Goal: Find contact information: Find contact information

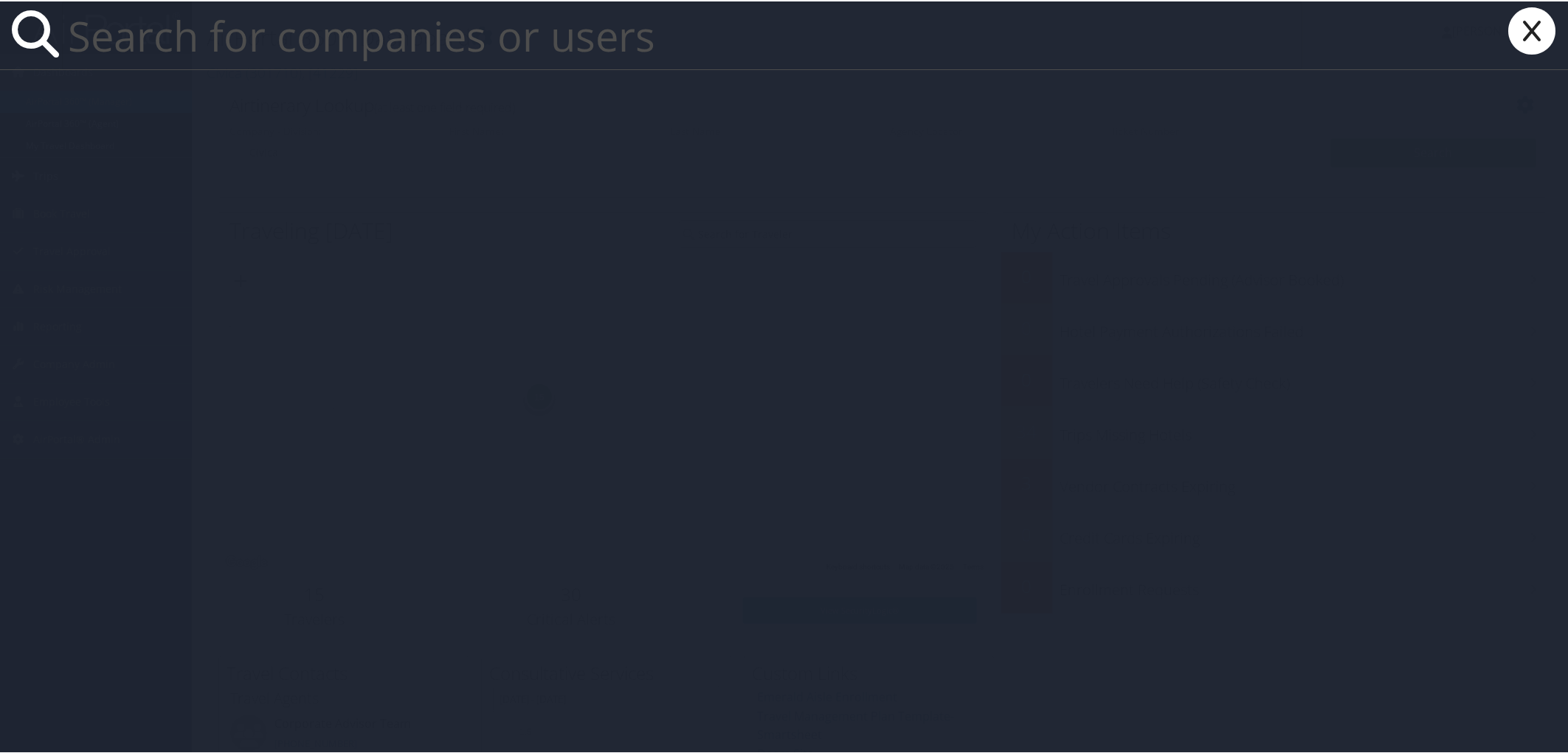
paste input "[PERSON_NAME][EMAIL_ADDRESS][DOMAIN_NAME]"
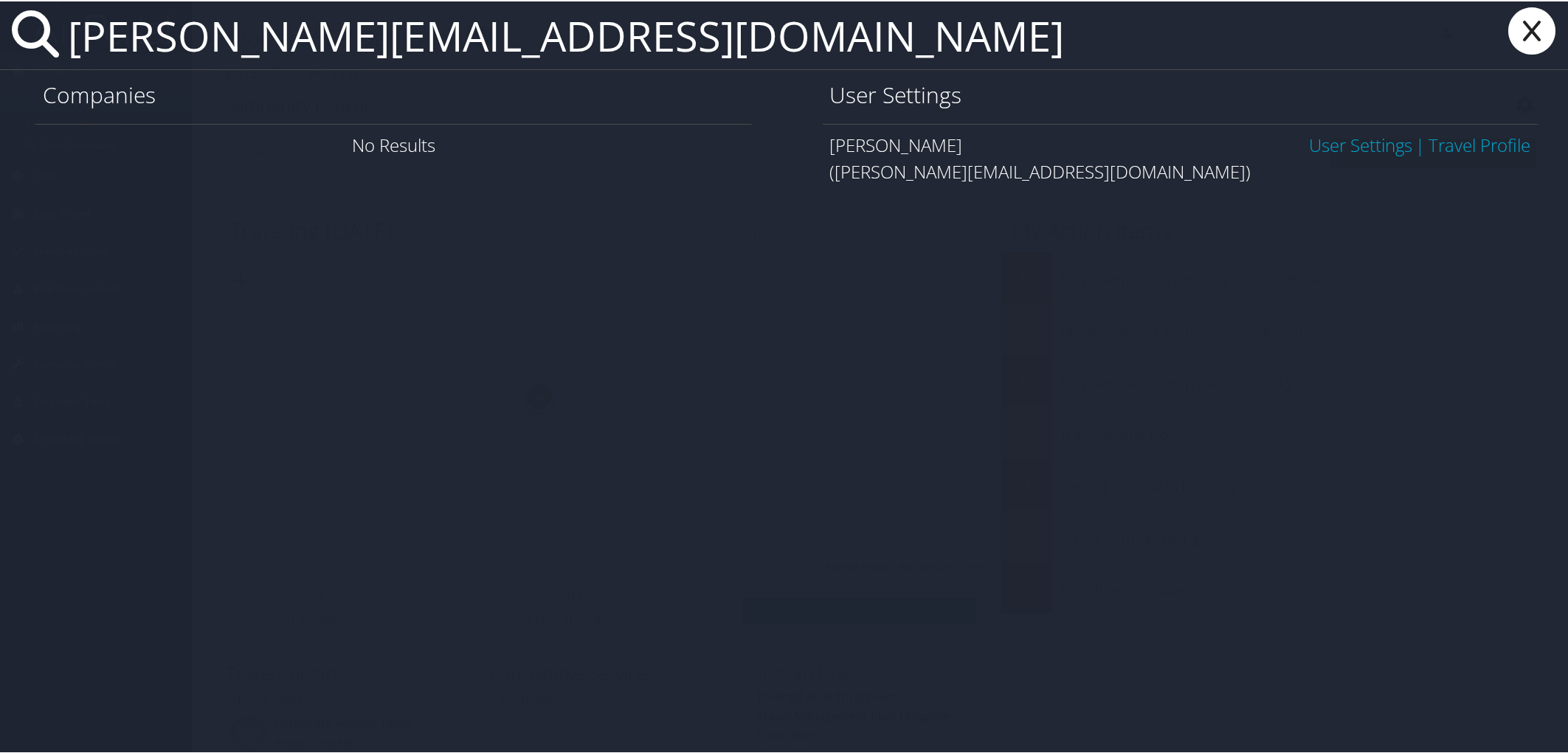
type input "[PERSON_NAME][EMAIL_ADDRESS][DOMAIN_NAME]"
click at [1331, 145] on link "User Settings" at bounding box center [1361, 143] width 103 height 24
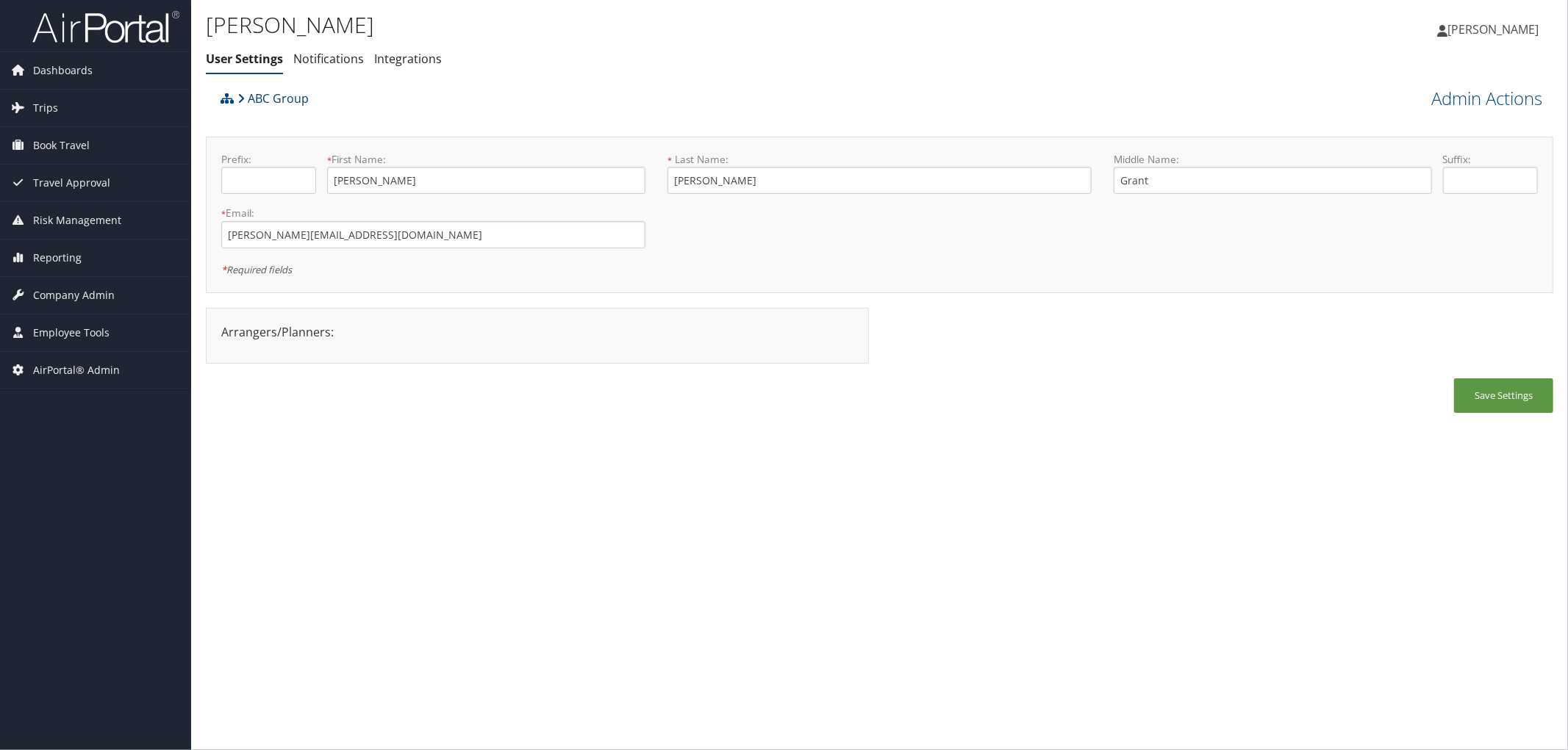
click at [266, 94] on link "ABC Group" at bounding box center [273, 98] width 71 height 29
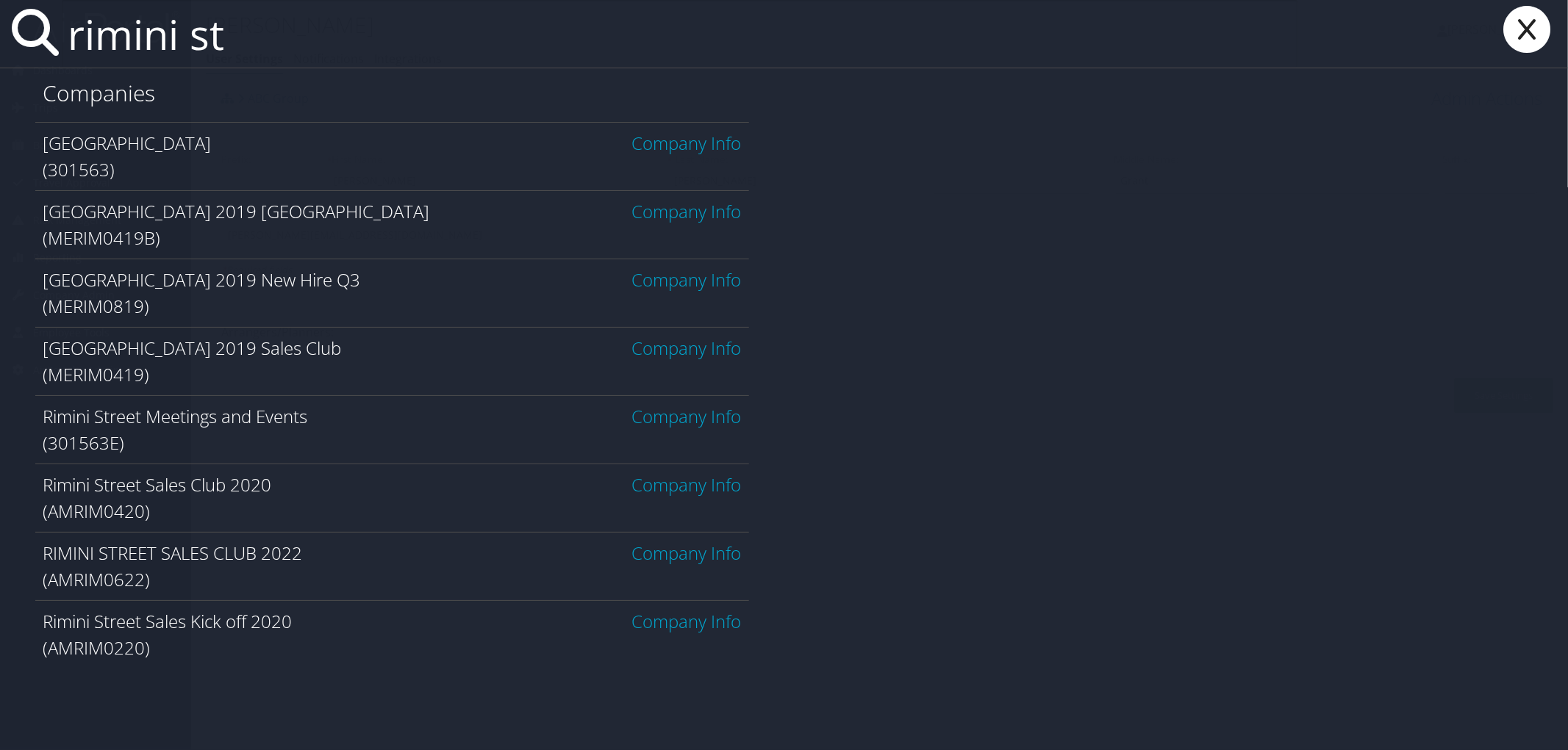
type input "rimini st"
click at [686, 144] on link "Company Info" at bounding box center [687, 143] width 110 height 24
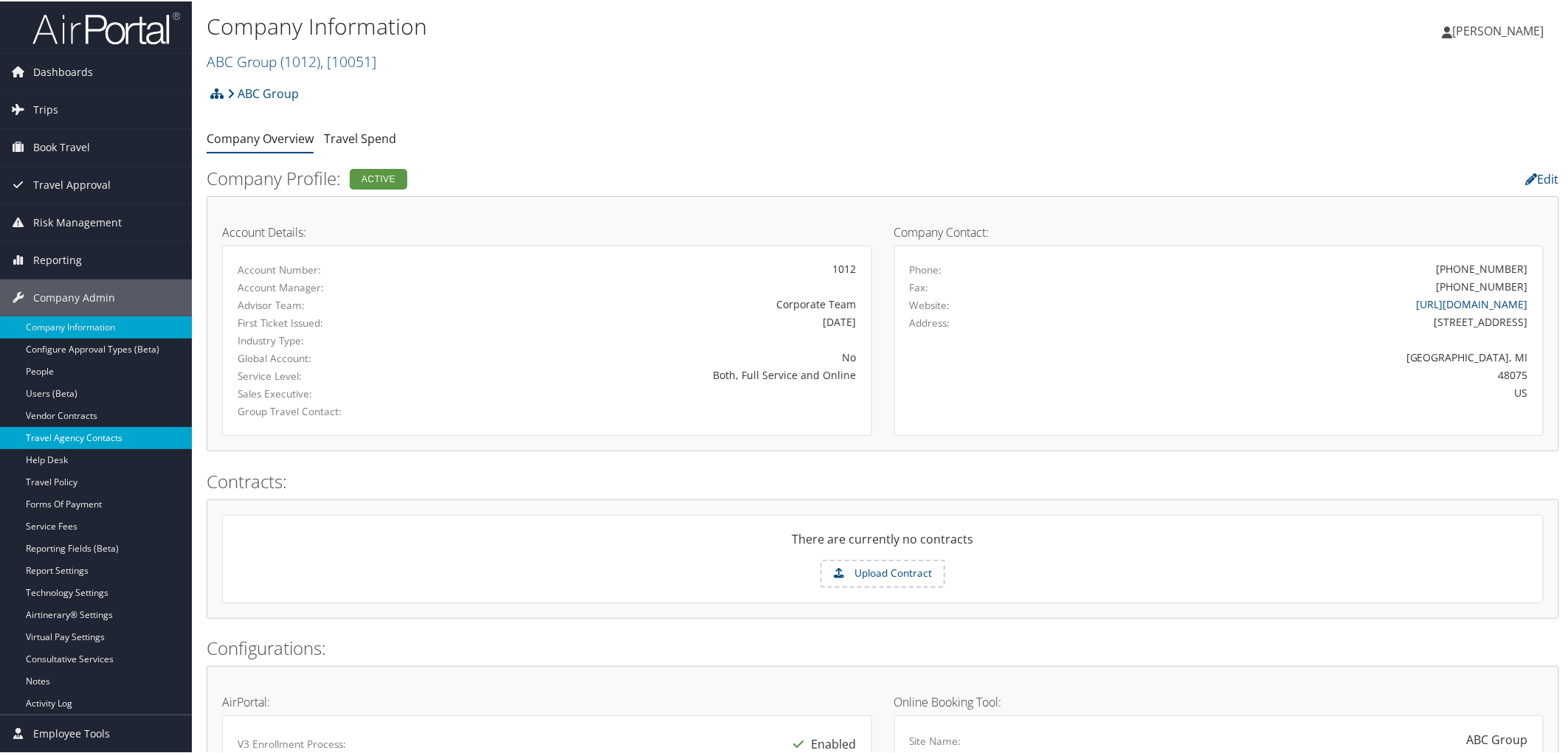
click at [83, 433] on link "Travel Agency Contacts" at bounding box center [96, 436] width 192 height 22
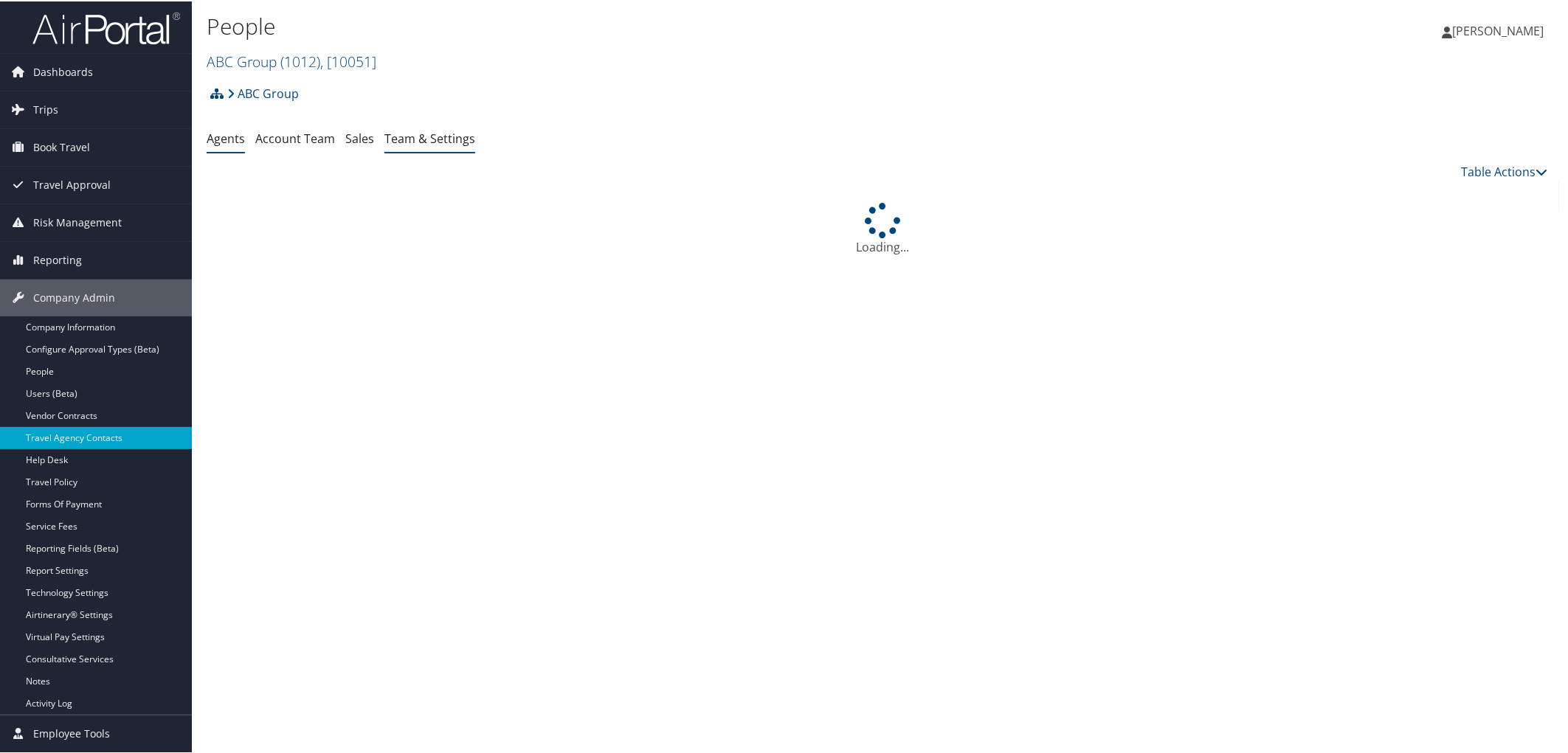
click at [416, 138] on link "Team & Settings" at bounding box center [429, 137] width 91 height 16
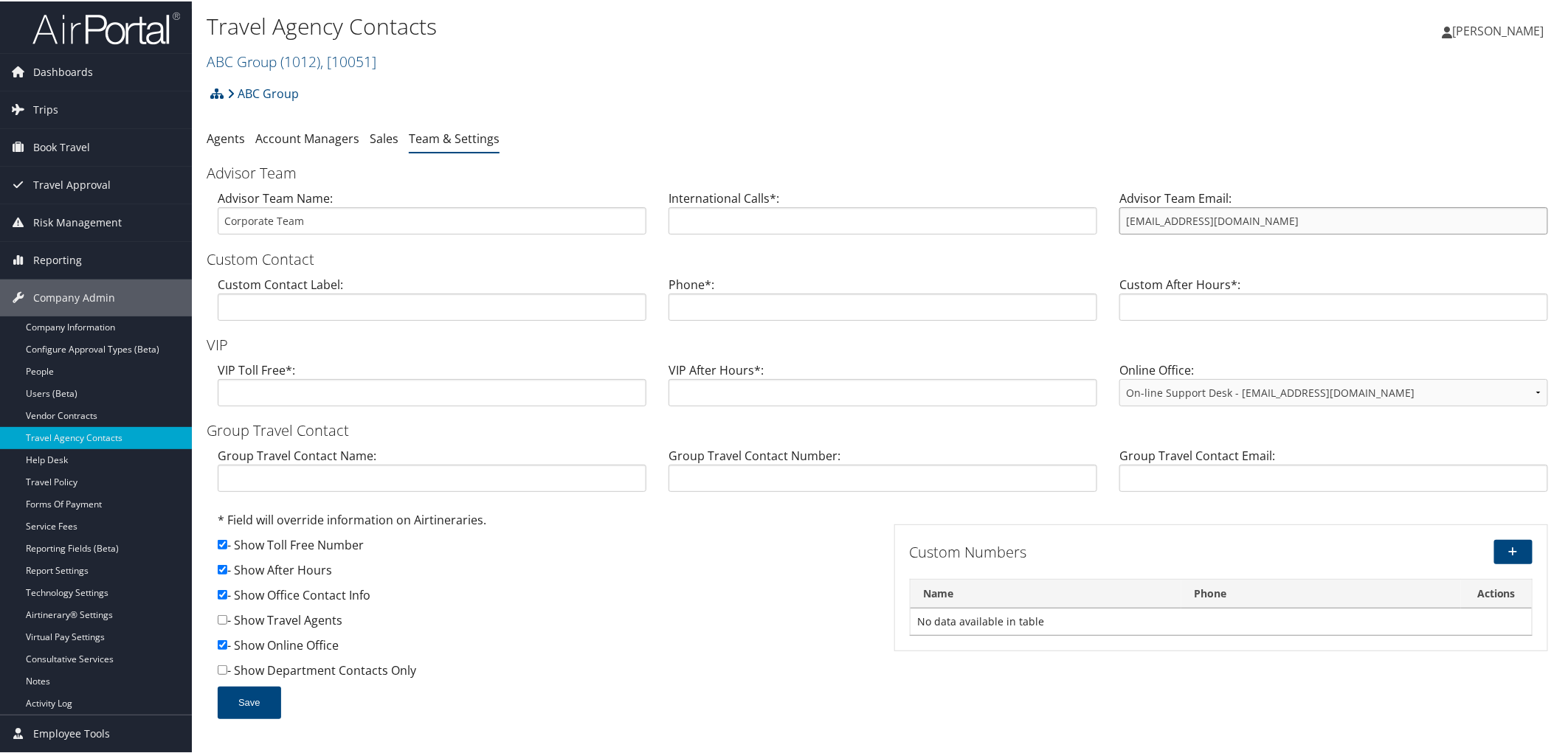
drag, startPoint x: 1256, startPoint y: 215, endPoint x: 1090, endPoint y: 223, distance: 166.2
click at [1090, 223] on div "Advisor Team Name: Corporate Team International Calls*: Advisor Team Email: inf…" at bounding box center [882, 217] width 1352 height 57
click at [506, 67] on h2 "ABC Group ( 1012 ) , [ 10051 ]" at bounding box center [657, 59] width 901 height 25
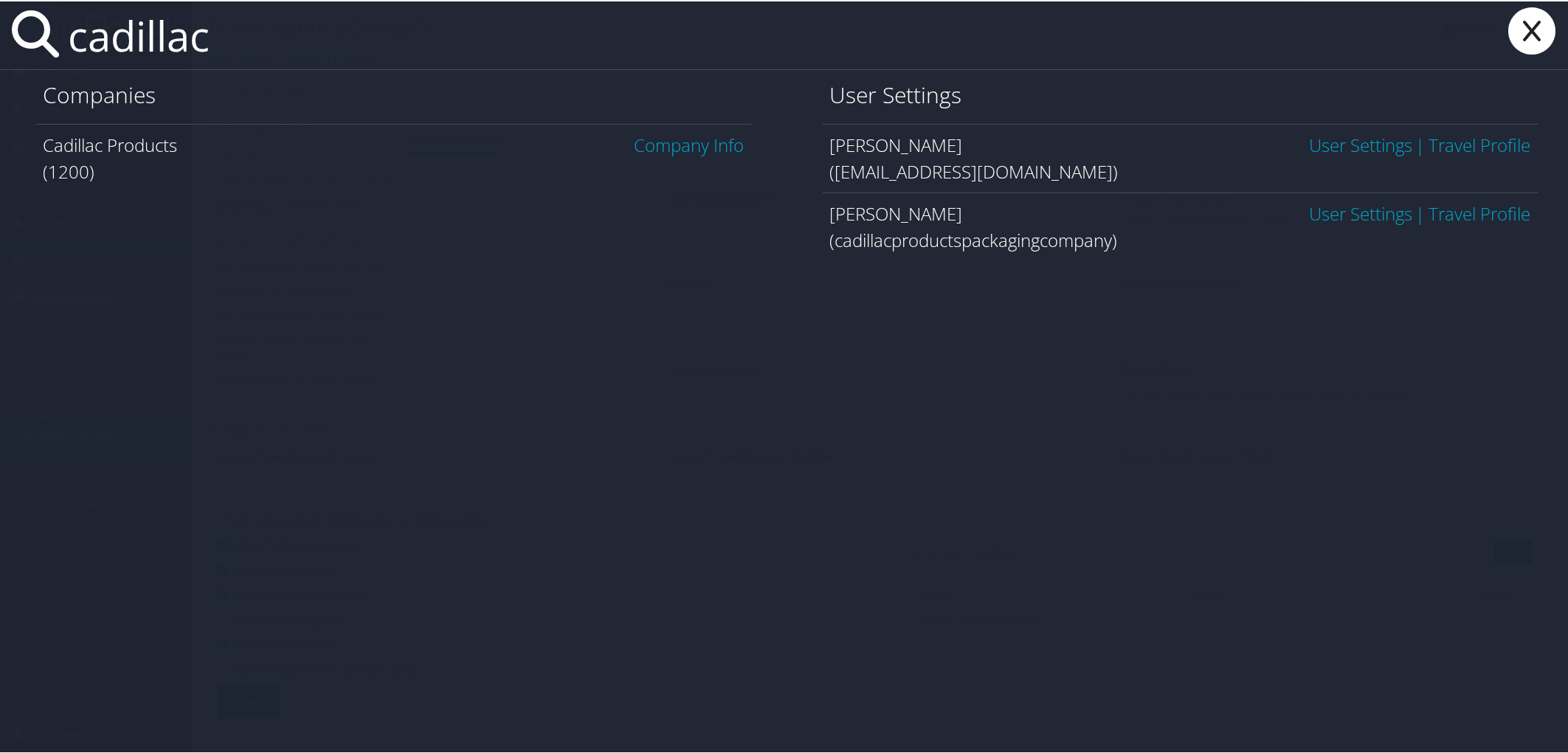
type input "cadillac"
click at [699, 138] on link "Company Info" at bounding box center [690, 143] width 110 height 24
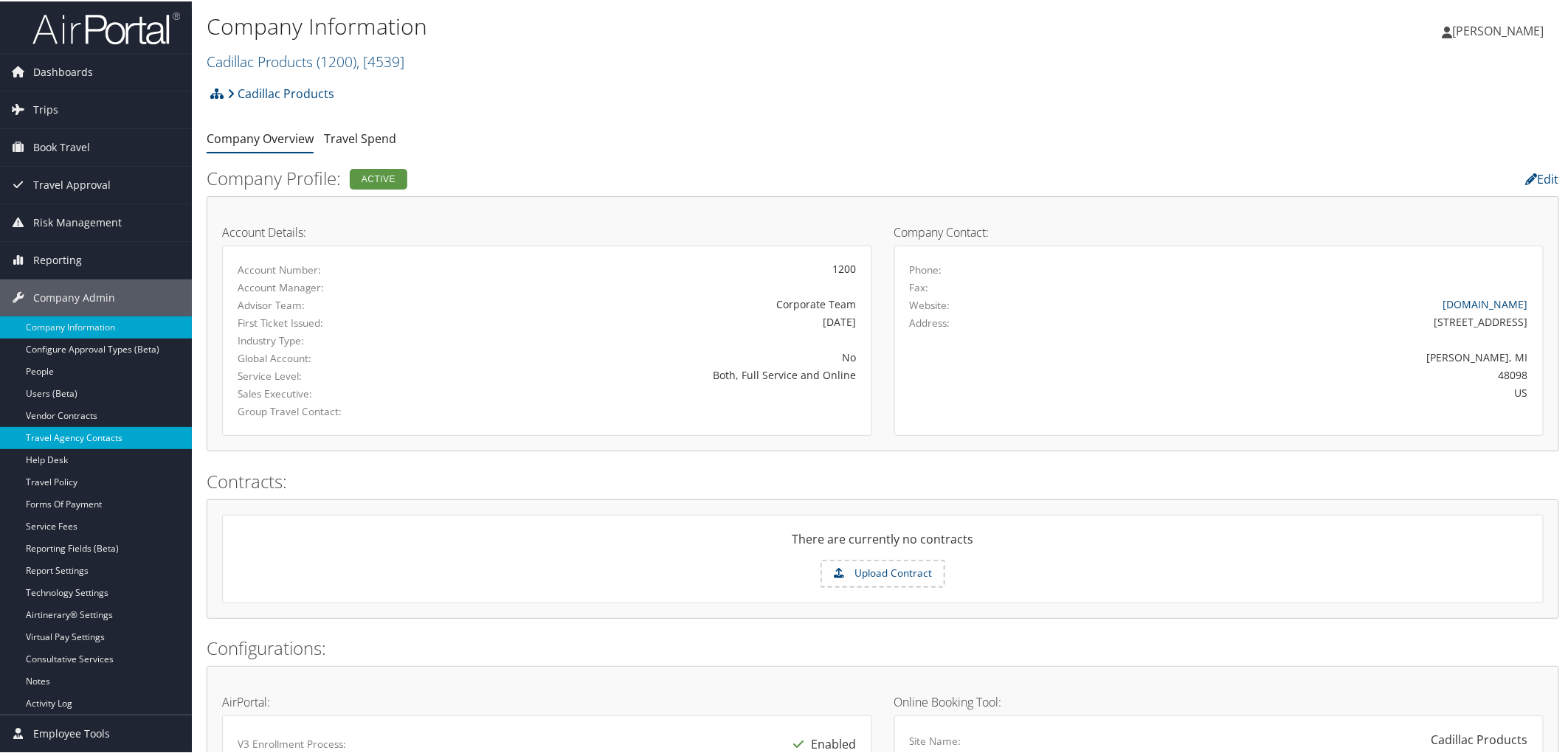
click at [96, 430] on link "Travel Agency Contacts" at bounding box center [96, 436] width 192 height 22
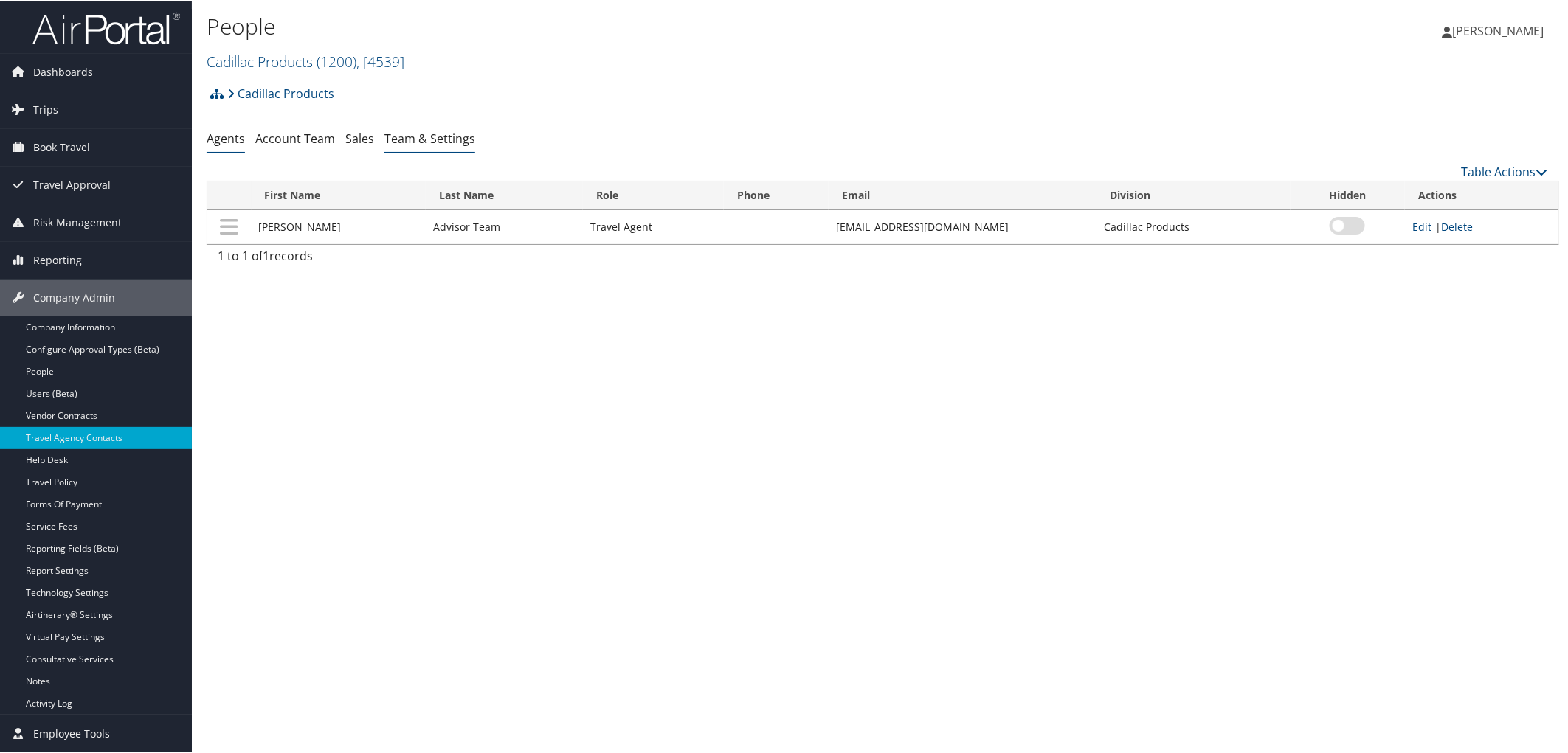
click at [442, 136] on link "Team & Settings" at bounding box center [429, 137] width 91 height 16
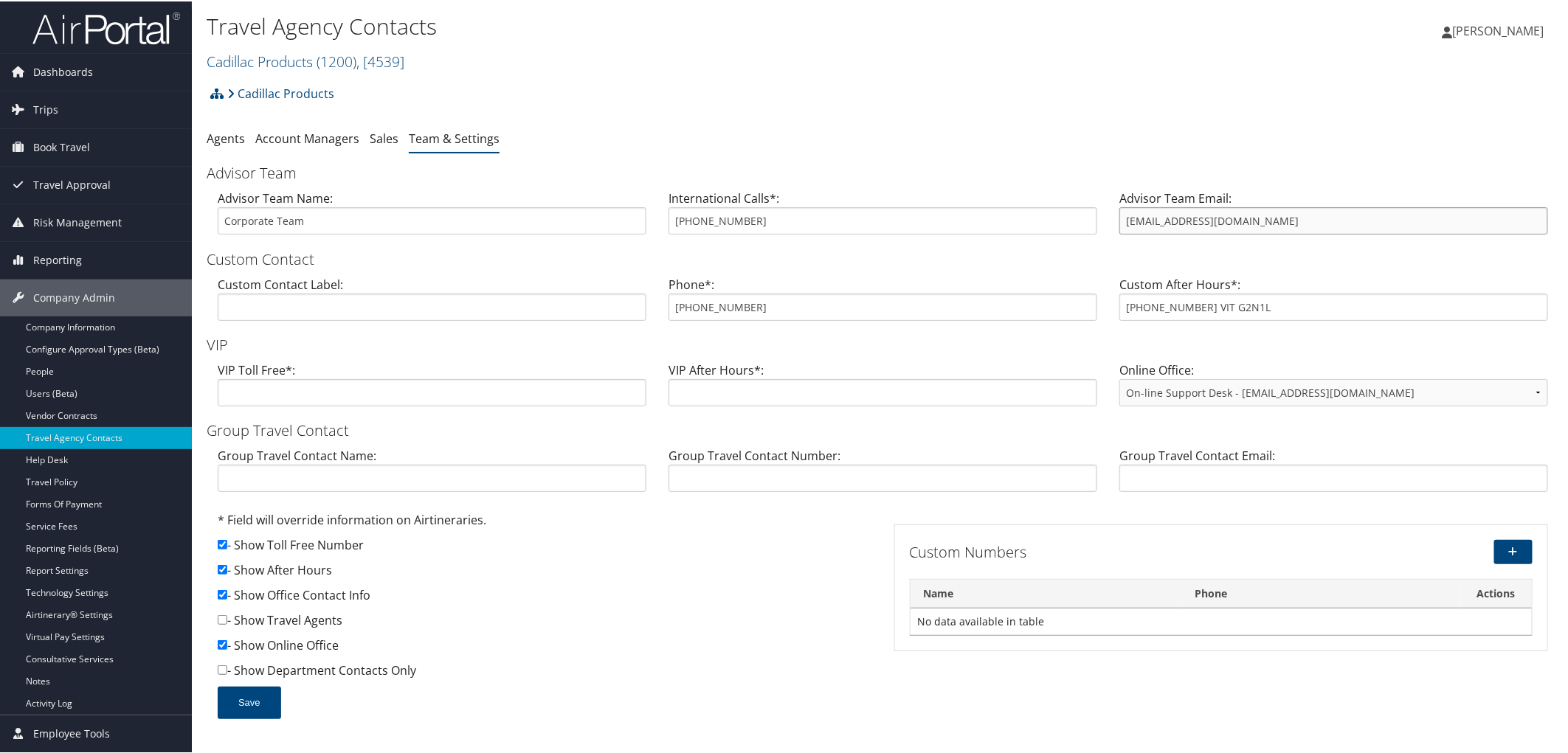
drag, startPoint x: 1228, startPoint y: 225, endPoint x: 1086, endPoint y: 226, distance: 142.0
click at [1086, 226] on div "Advisor Team Name: Corporate Team International Calls*: 248-827-4064 Advisor Te…" at bounding box center [882, 217] width 1352 height 57
drag, startPoint x: 756, startPoint y: 301, endPoint x: 646, endPoint y: 293, distance: 110.3
click at [646, 293] on div "Custom Contact Label: Phone*: 800-521-9883 Custom After Hours*: 877-757-1857 VI…" at bounding box center [882, 302] width 1352 height 57
click at [642, 82] on div "Cadillac Products Account Structure Cadillac Products (1200) ACTIVE Create Chil…" at bounding box center [882, 97] width 1352 height 40
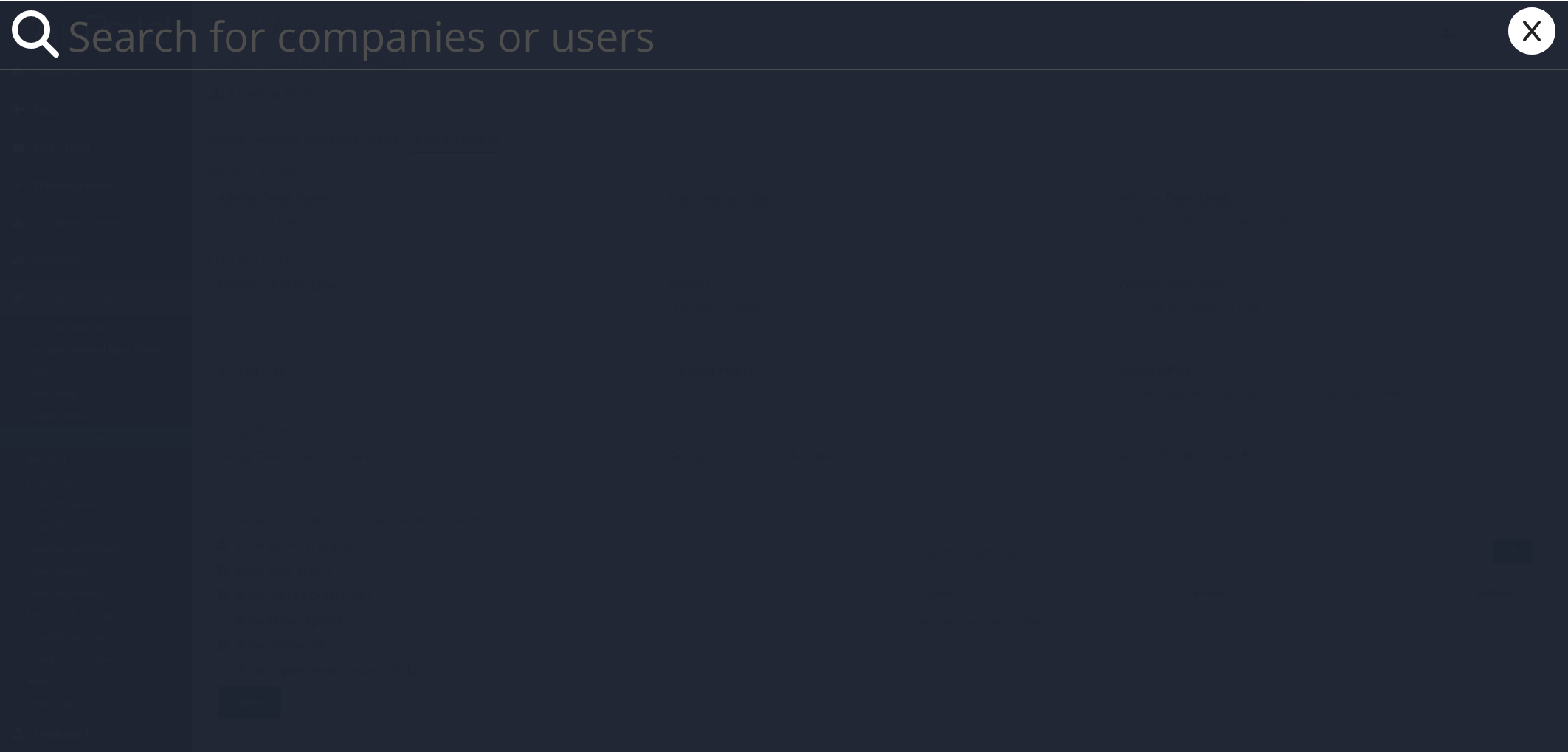
paste input "800-521-9883"
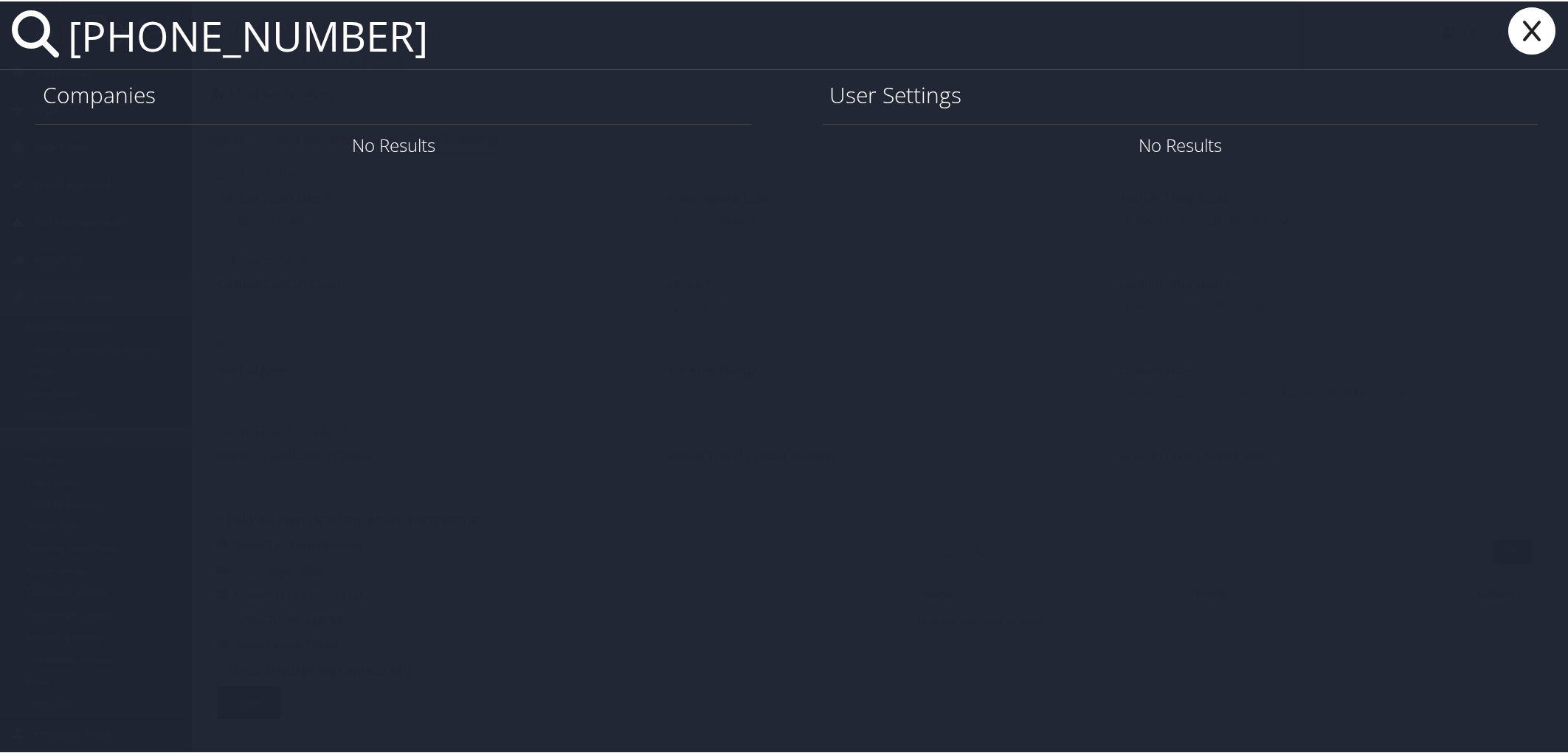
drag, startPoint x: 347, startPoint y: 42, endPoint x: -102, endPoint y: 32, distance: 449.1
click at [0, 32] on html "Menu Dashboards ► AirPortal 360™ (Manager) AirPortal 360™ (Agent) My Travel Das…" at bounding box center [786, 376] width 1574 height 753
paste input "wswinder@utah.gov"
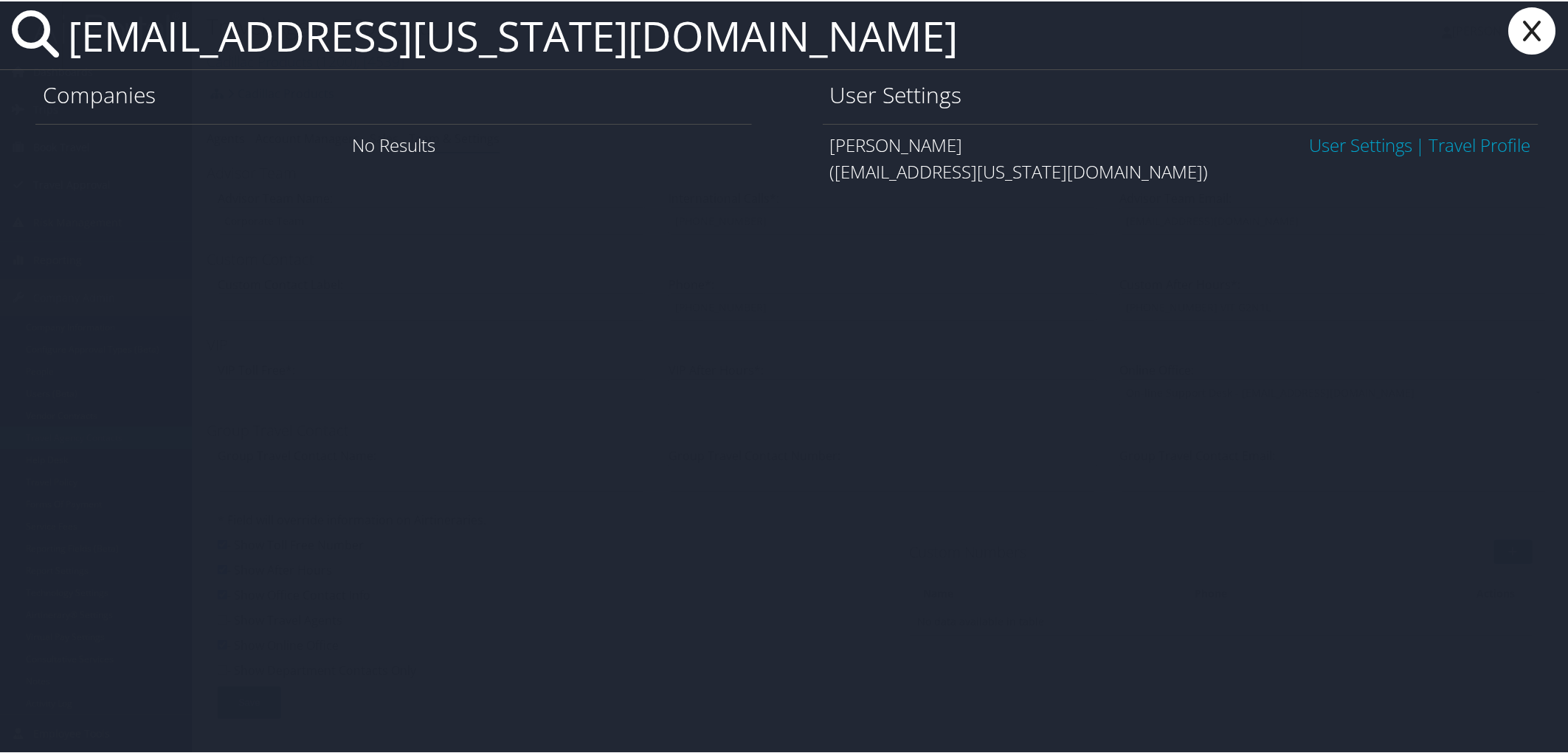
type input "wswinder@utah.gov"
click at [1341, 138] on link "User Settings" at bounding box center [1361, 143] width 103 height 24
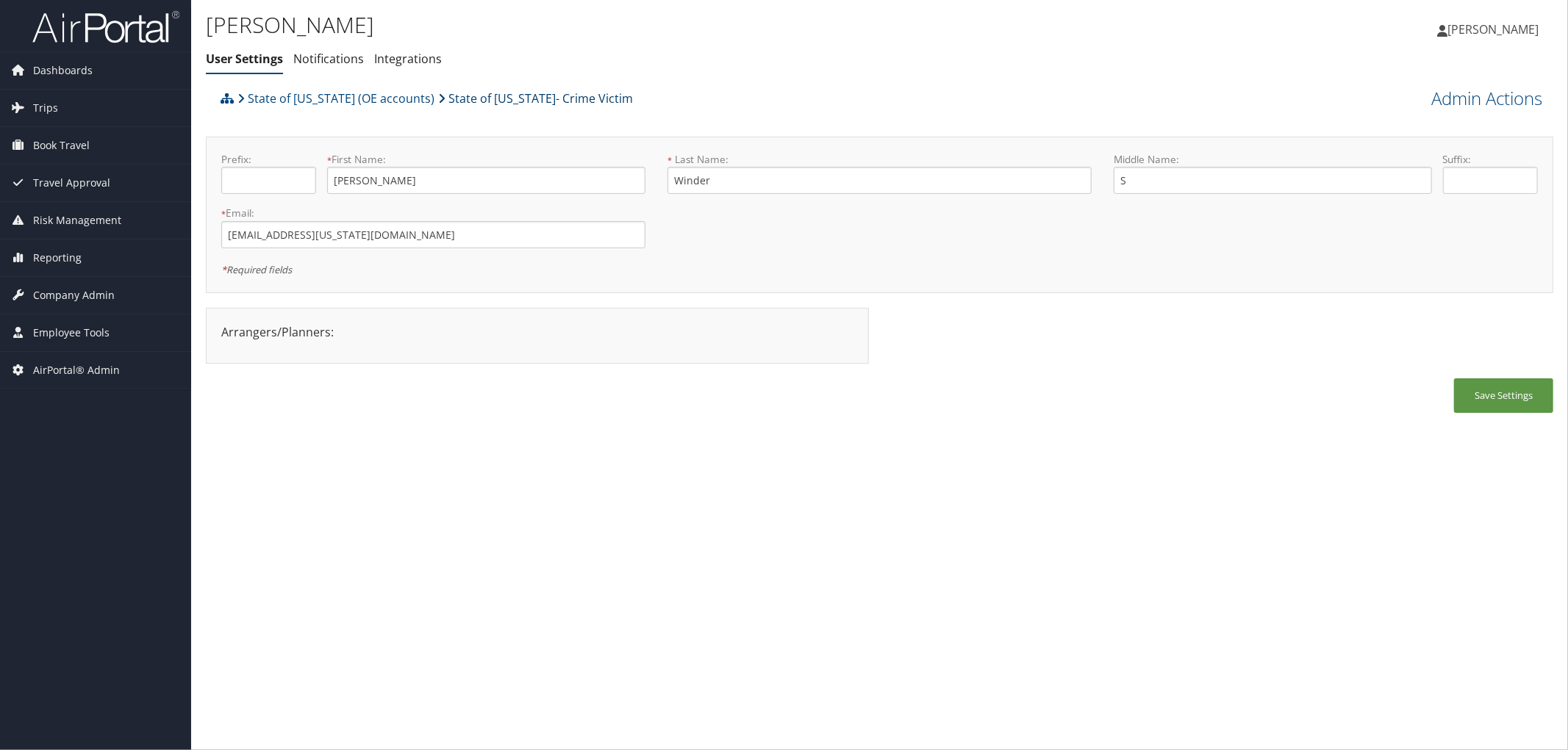
click at [501, 95] on link "State of [US_STATE]- Crime Victim" at bounding box center [535, 98] width 195 height 29
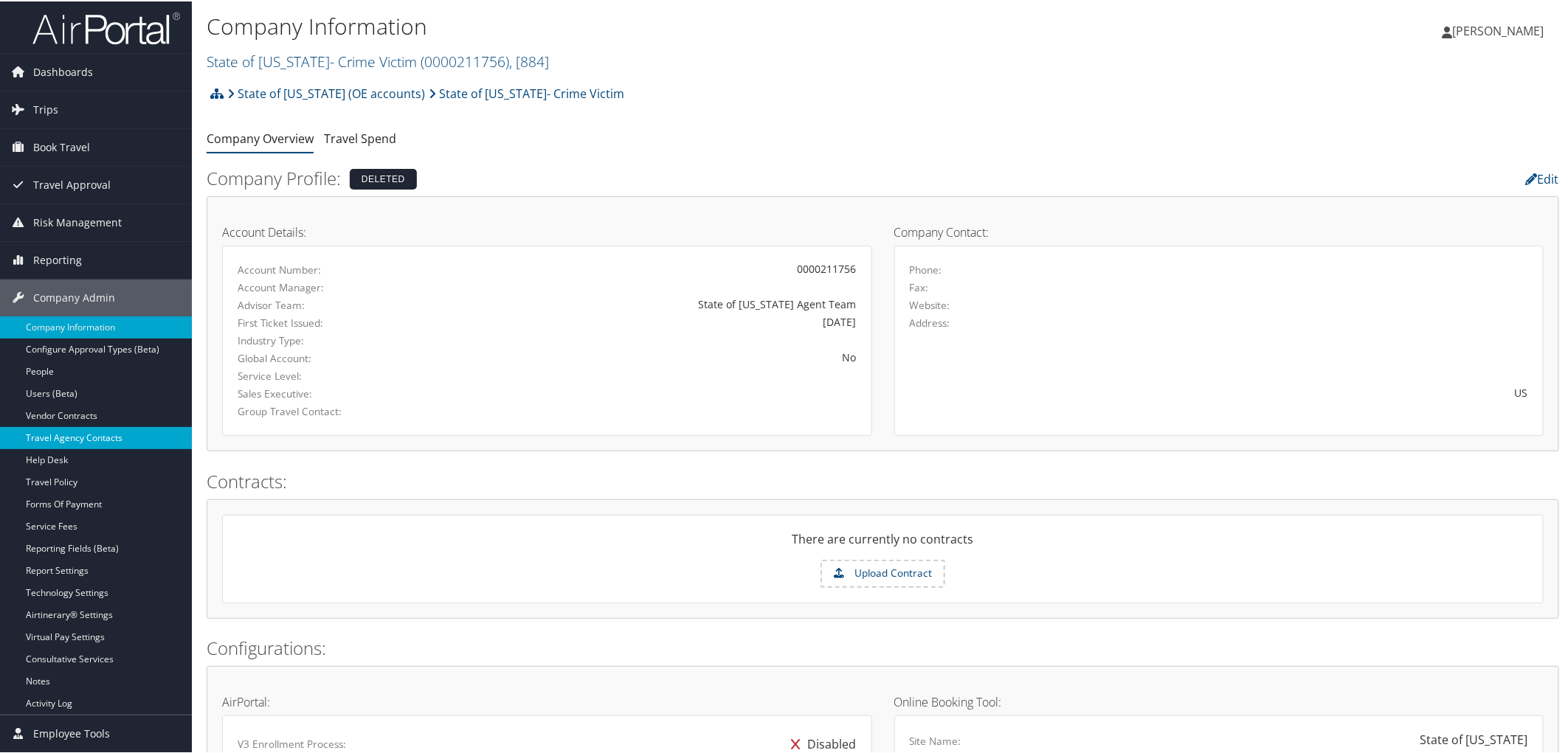
click at [112, 437] on link "Travel Agency Contacts" at bounding box center [96, 436] width 192 height 22
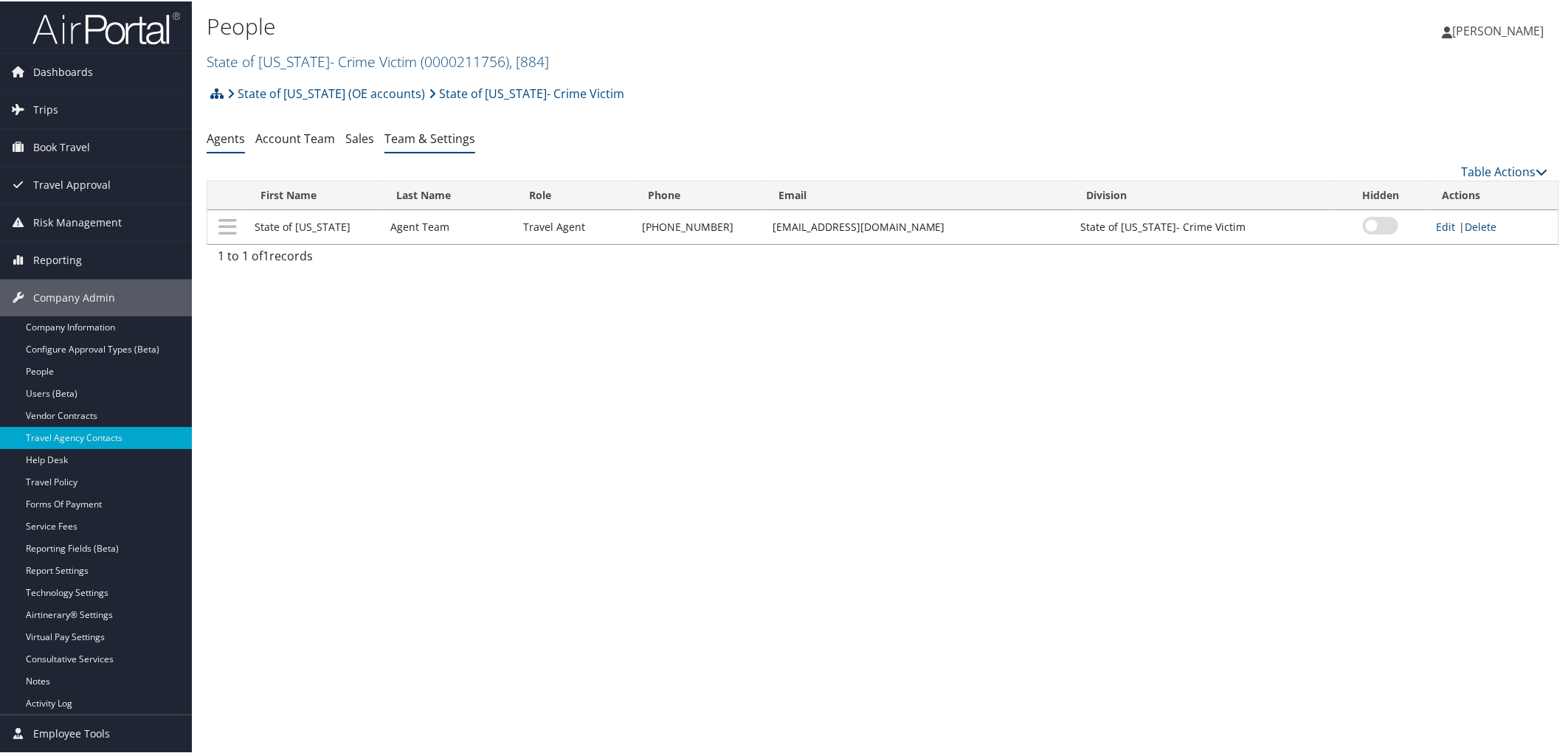
click at [407, 148] on li "Team & Settings" at bounding box center [429, 138] width 91 height 27
drag, startPoint x: 721, startPoint y: 227, endPoint x: 635, endPoint y: 236, distance: 86.5
click at [635, 236] on td "800-367-3230" at bounding box center [700, 226] width 131 height 34
copy td "800-367-3230"
drag, startPoint x: 938, startPoint y: 232, endPoint x: 764, endPoint y: 227, distance: 174.1
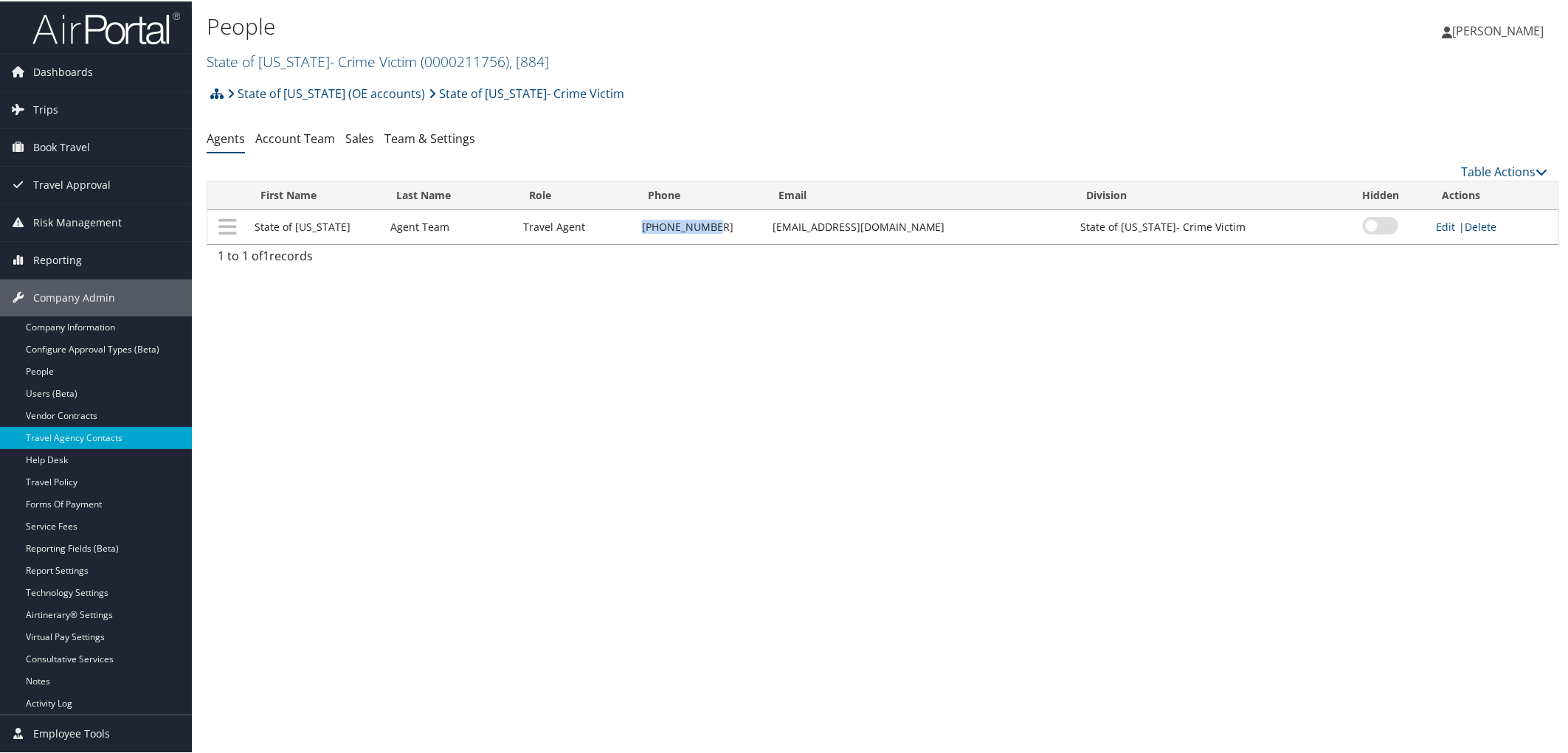
click at [765, 227] on td "stateofutahtravel@cbtravel.com" at bounding box center [918, 226] width 307 height 34
copy td "stateofutahtravel@cbtravel.com"
drag, startPoint x: 709, startPoint y: 229, endPoint x: 635, endPoint y: 226, distance: 74.1
click at [635, 226] on td "800-367-3230" at bounding box center [700, 226] width 131 height 34
copy td "800-367-3230"
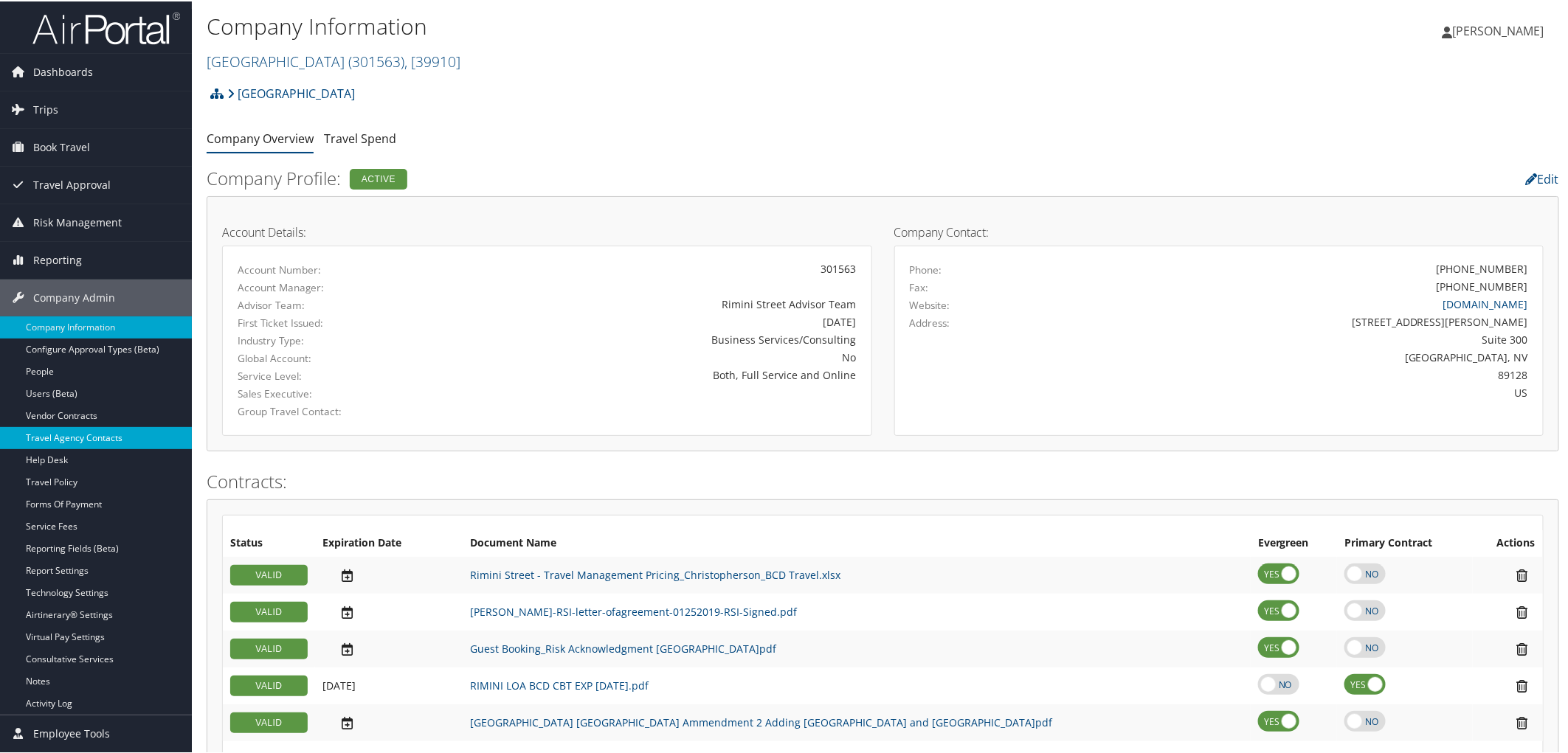
click at [67, 436] on link "Travel Agency Contacts" at bounding box center [96, 436] width 192 height 22
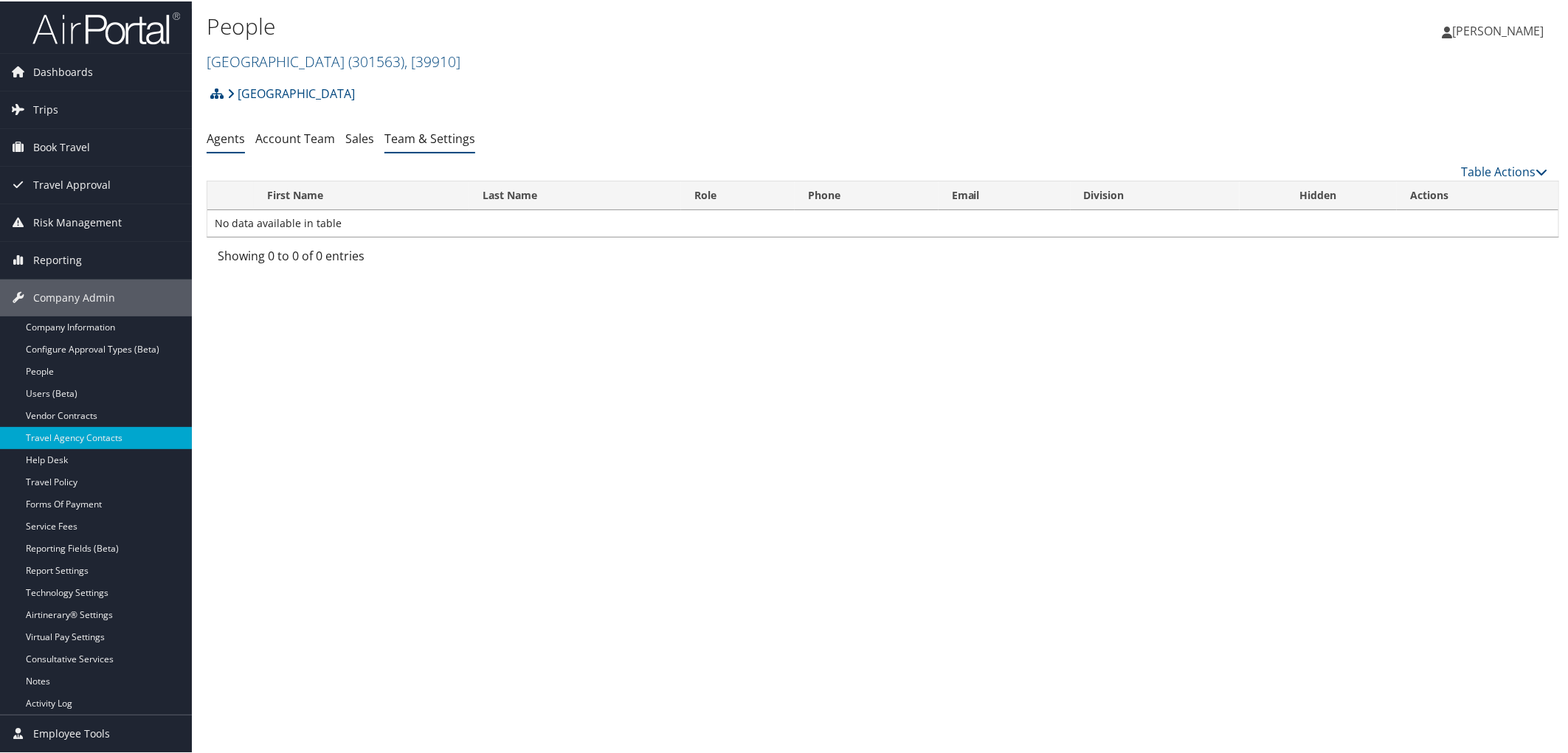
click at [439, 140] on link "Team & Settings" at bounding box center [429, 137] width 91 height 16
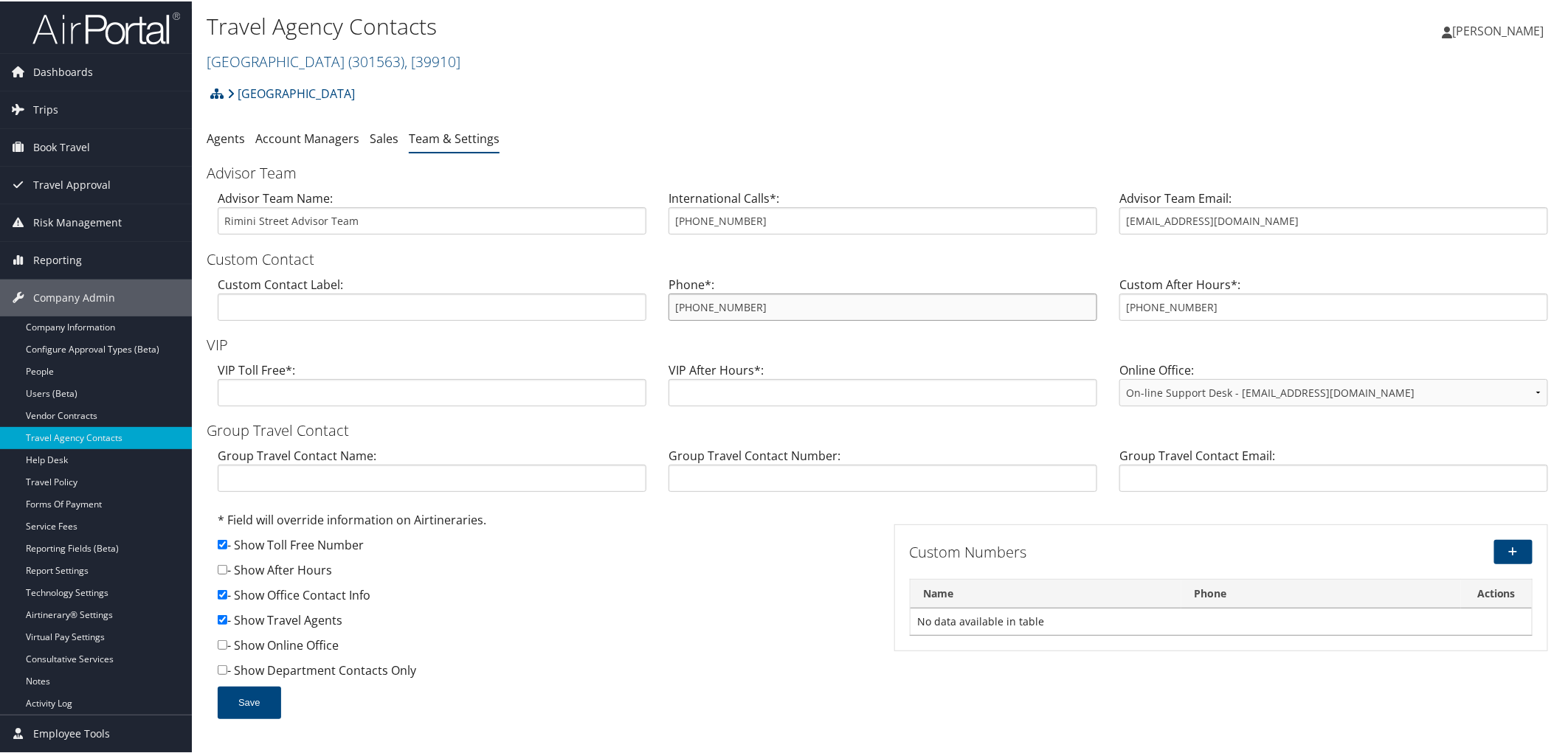
drag, startPoint x: 757, startPoint y: 313, endPoint x: 687, endPoint y: 311, distance: 70.0
click at [687, 311] on input "[PHONE_NUMBER]" at bounding box center [882, 306] width 428 height 27
drag, startPoint x: 1226, startPoint y: 227, endPoint x: 1103, endPoint y: 224, distance: 123.0
click at [1103, 224] on div "Advisor Team Name: Rimini Street Advisor Team International Calls*: [PHONE_NUMB…" at bounding box center [882, 217] width 1352 height 57
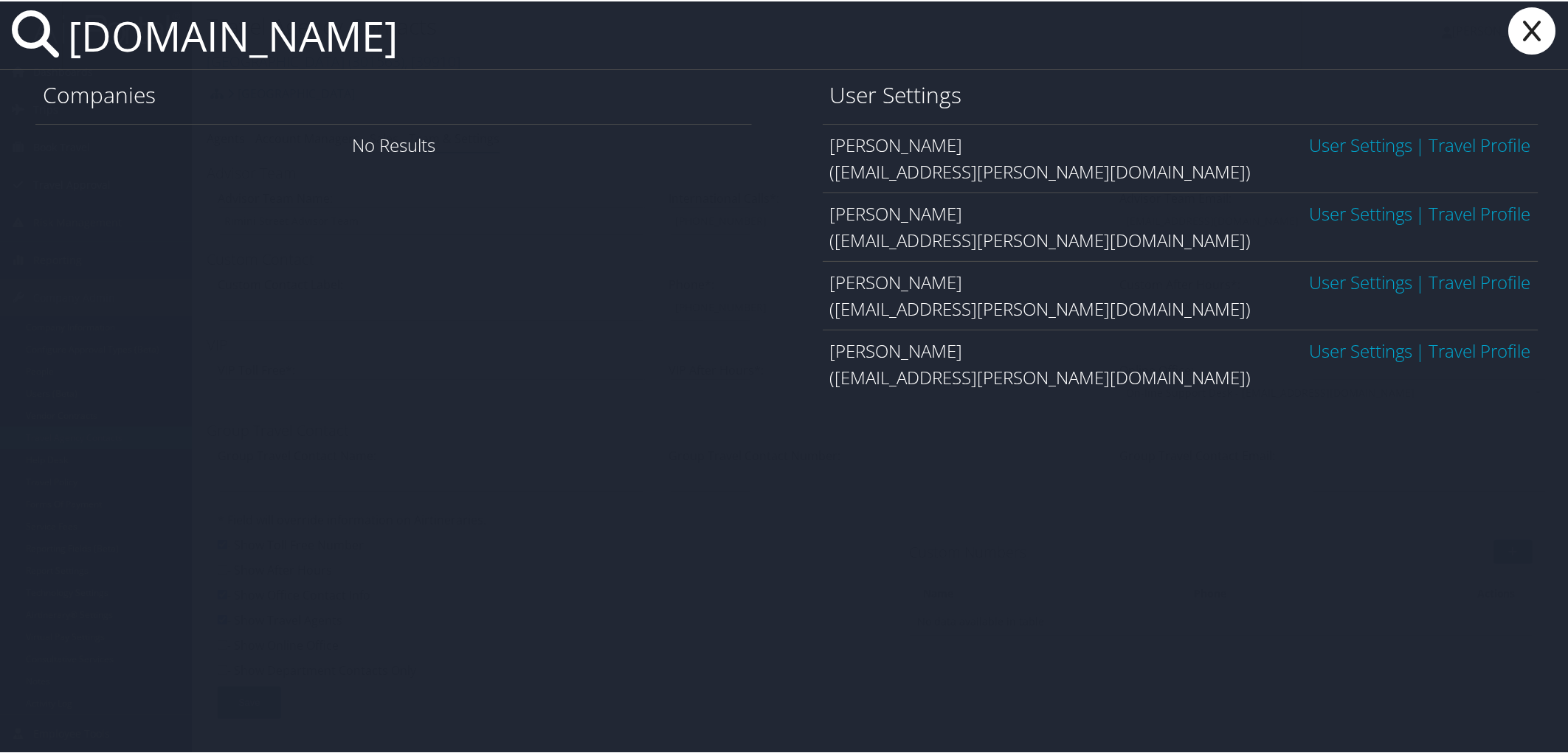
type input "[DOMAIN_NAME]"
click at [1537, 22] on icon at bounding box center [1532, 29] width 59 height 47
